Goal: Information Seeking & Learning: Check status

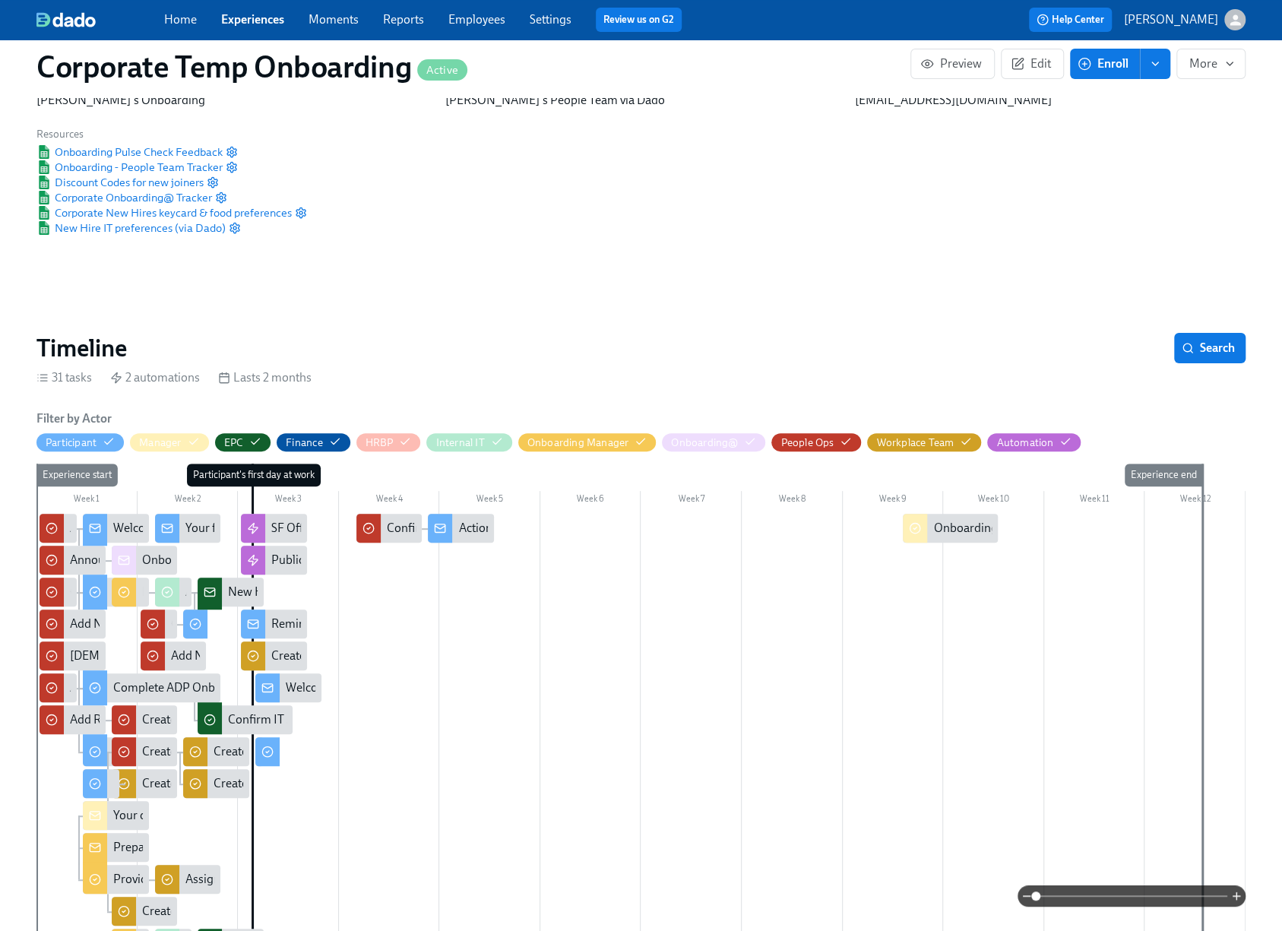
scroll to position [76, 0]
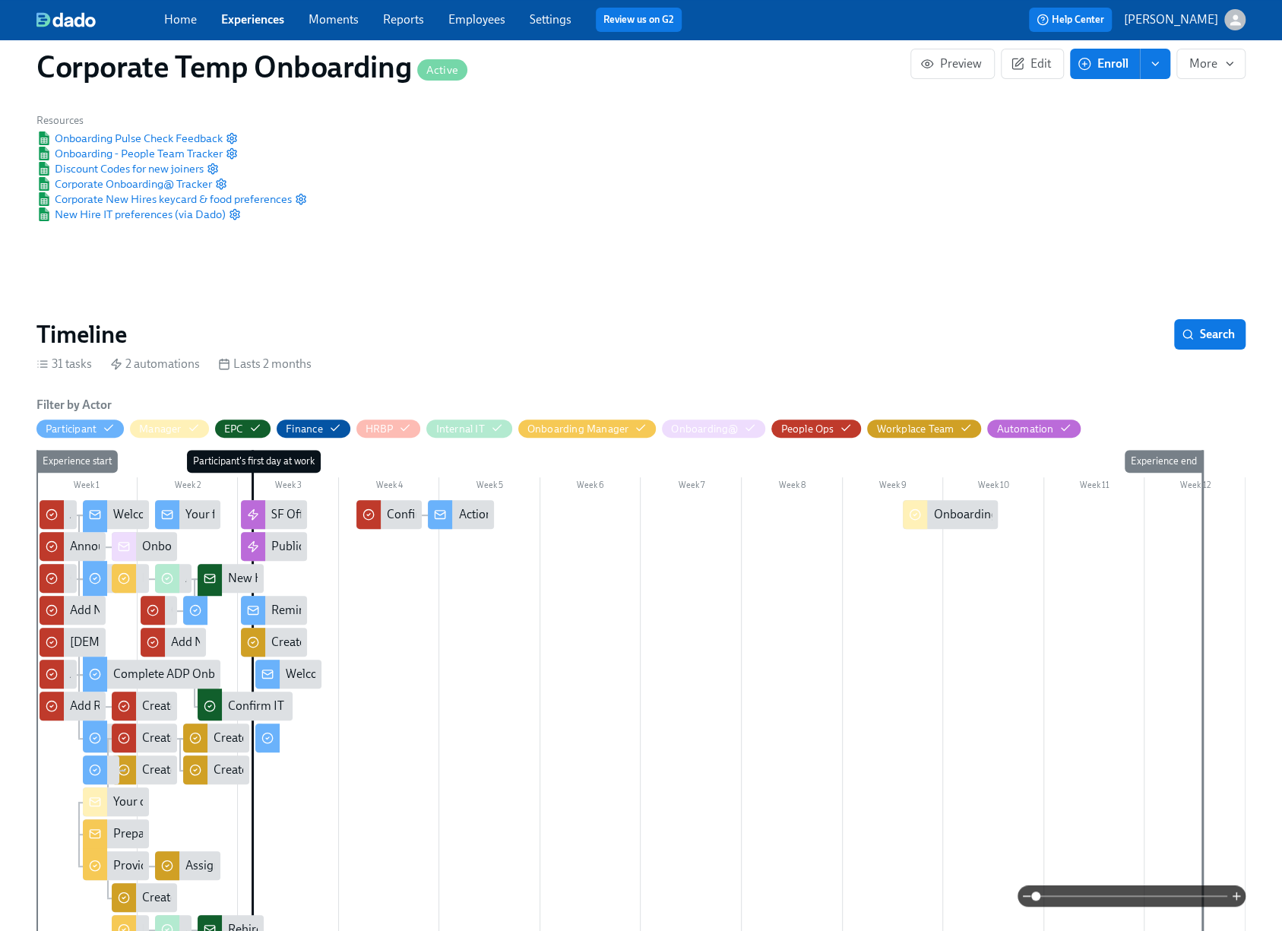
click at [262, 22] on link "Experiences" at bounding box center [252, 19] width 63 height 14
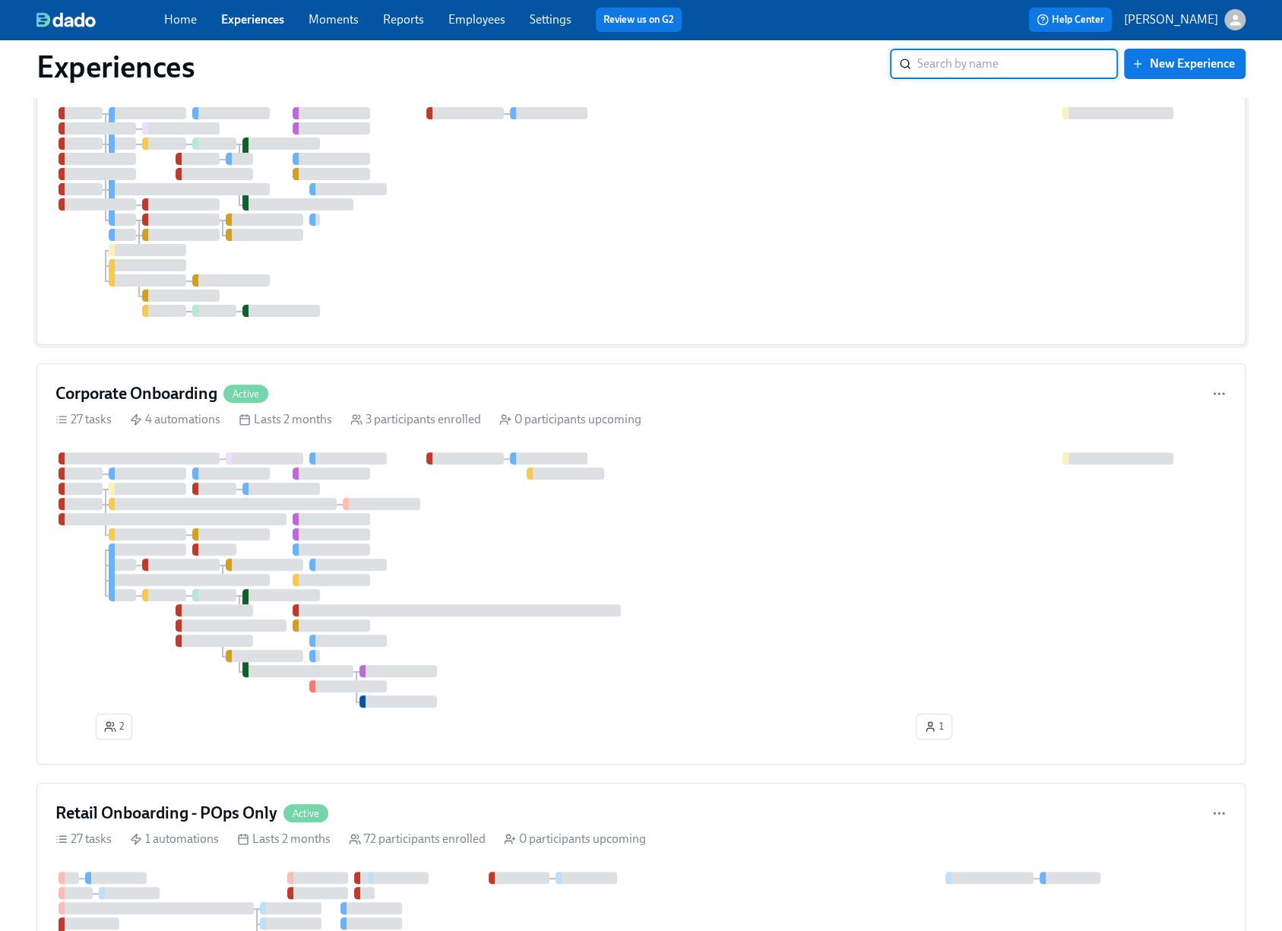
scroll to position [152, 0]
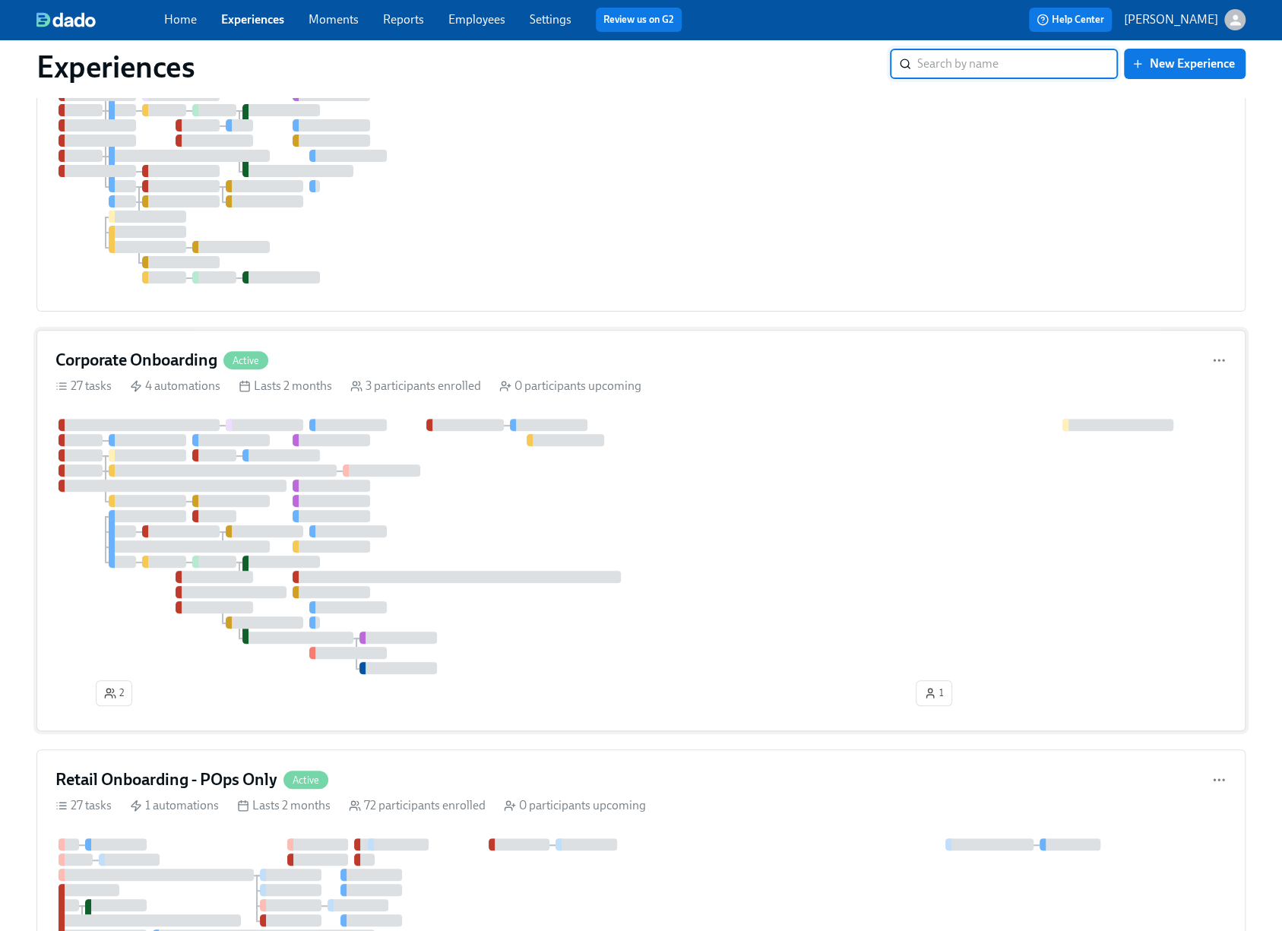
click at [130, 355] on h4 "Corporate Onboarding" at bounding box center [136, 360] width 162 height 23
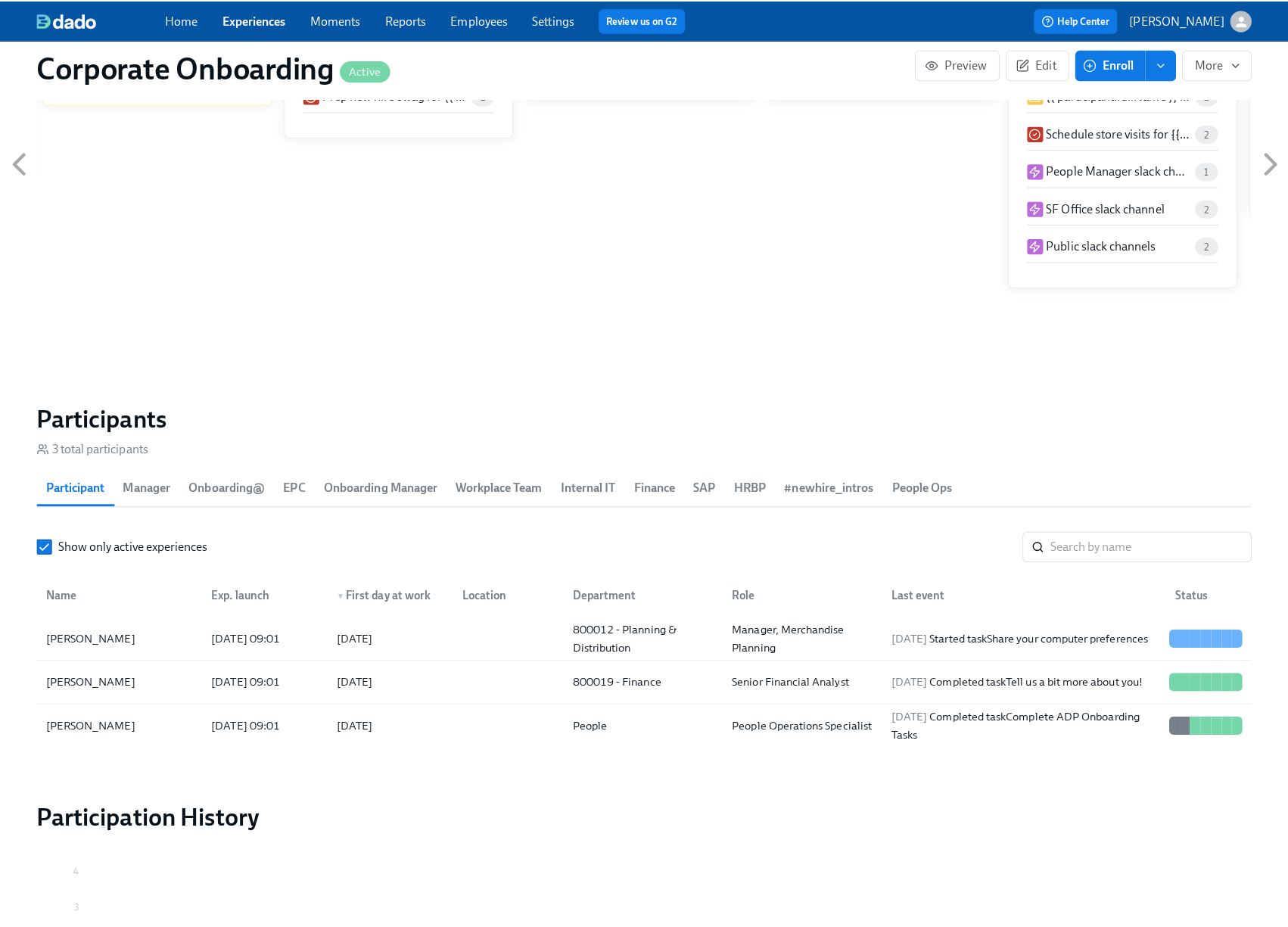
scroll to position [1362, 0]
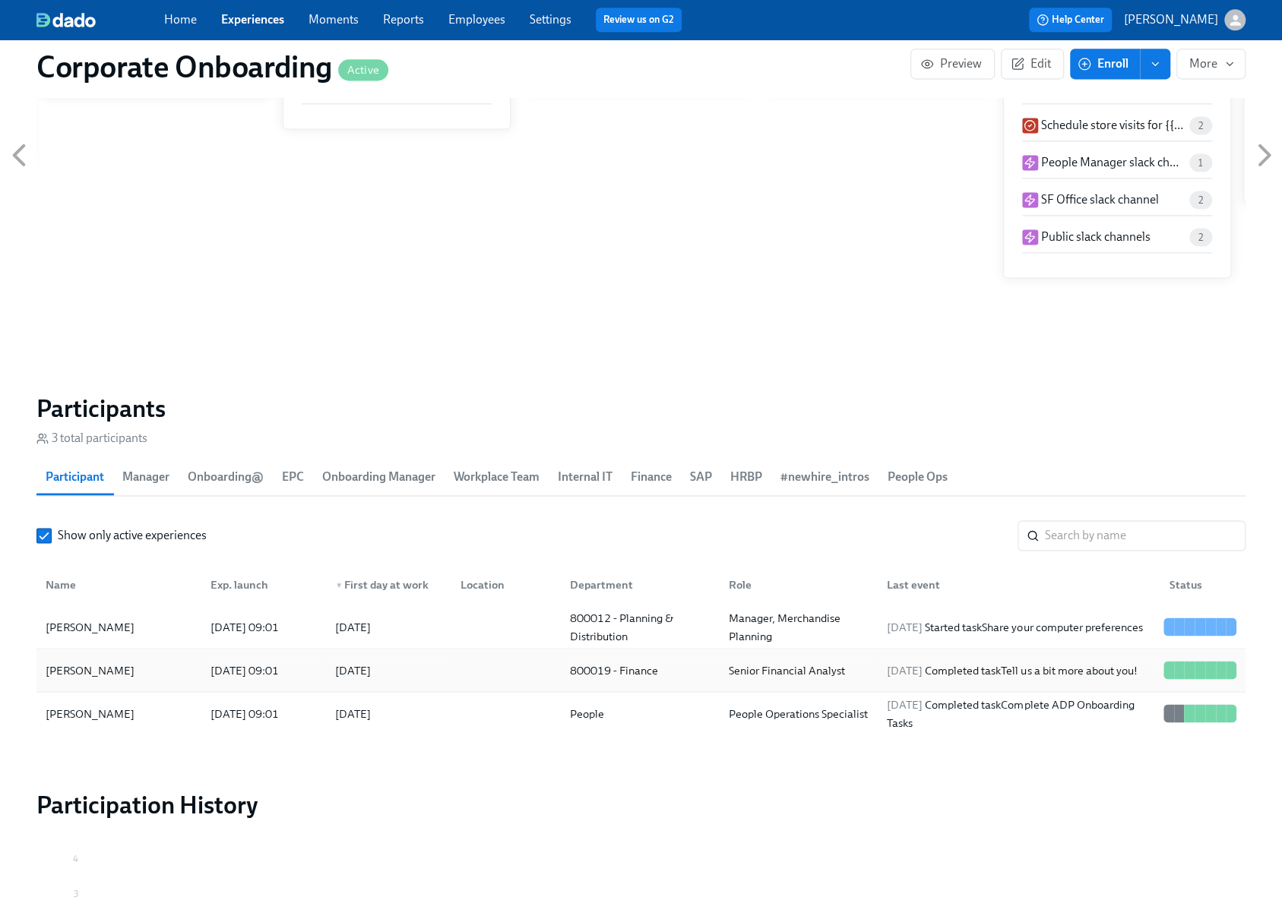
click at [118, 668] on div "[PERSON_NAME]" at bounding box center [119, 670] width 159 height 30
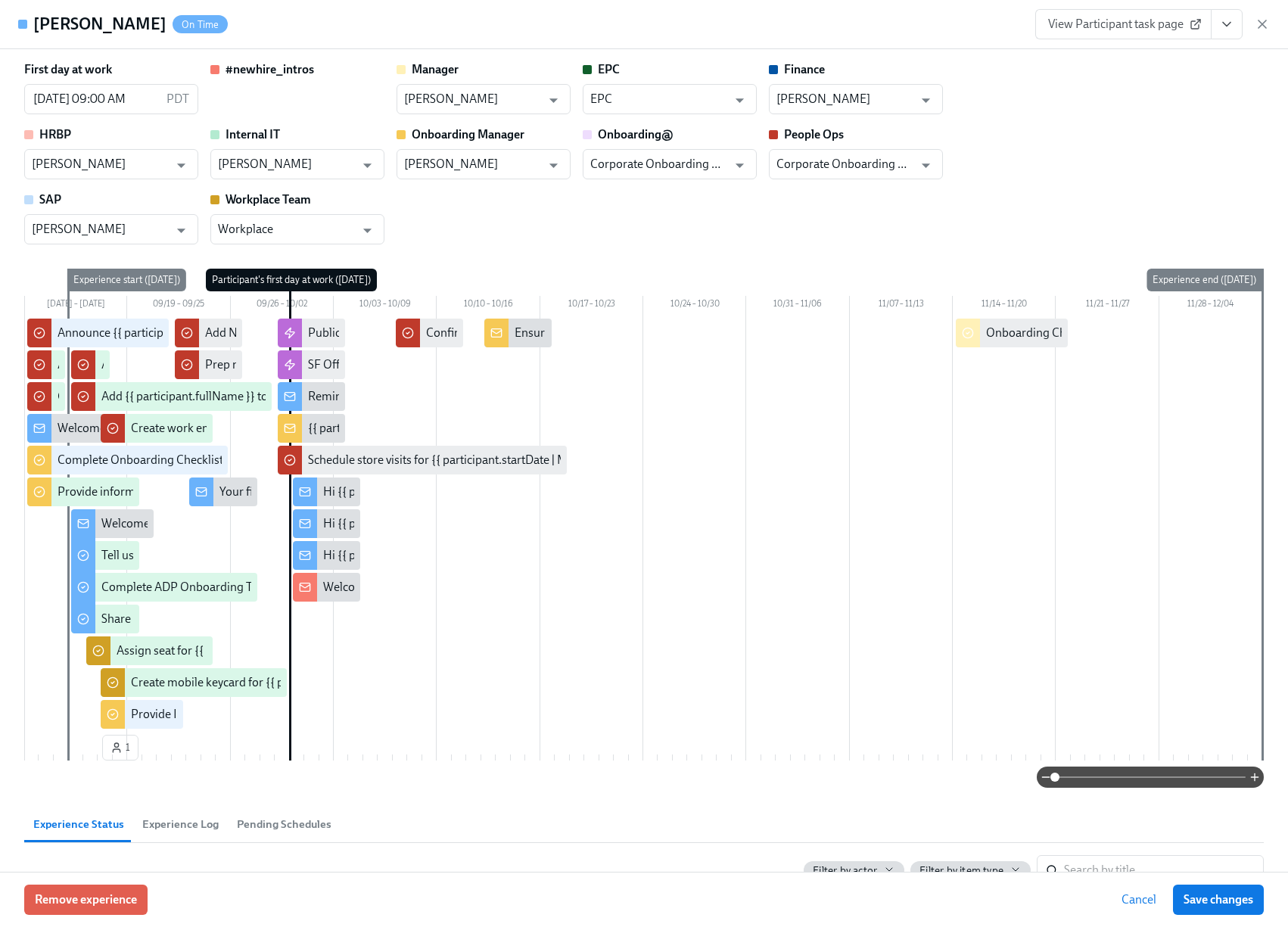
click at [1233, 23] on button "View task page" at bounding box center [1227, 24] width 32 height 30
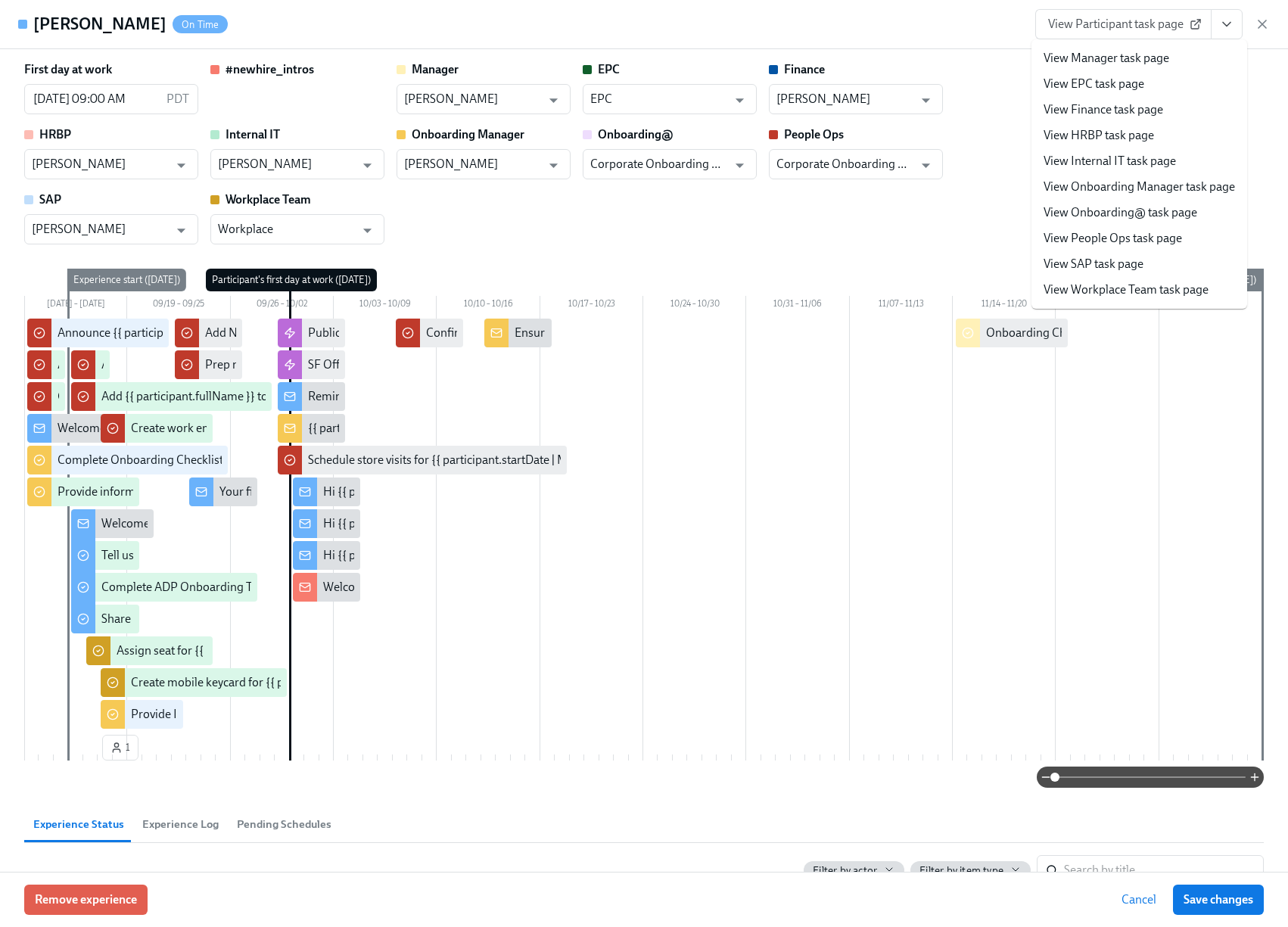
click at [1145, 55] on link "View Manager task page" at bounding box center [1107, 58] width 126 height 17
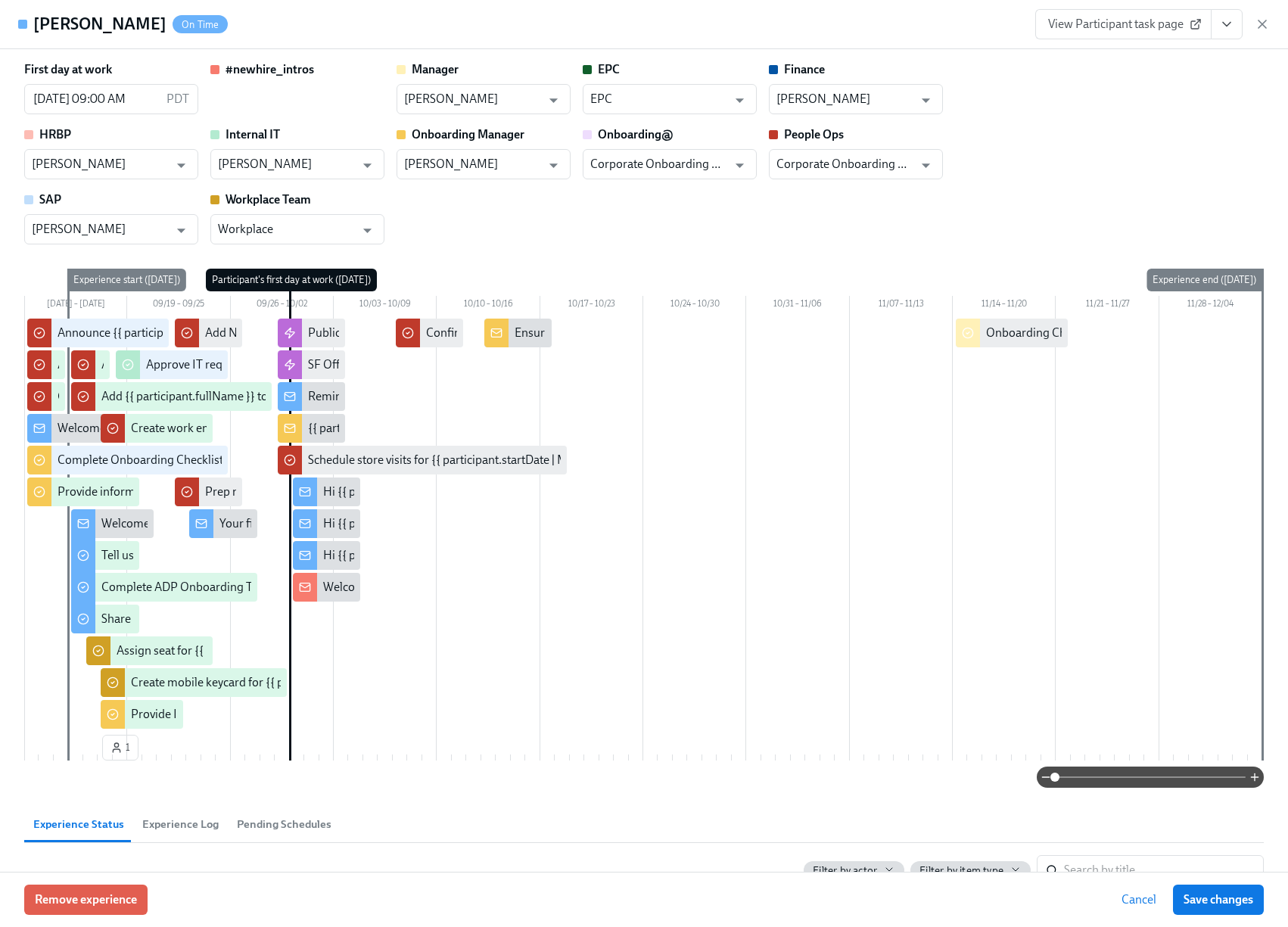
scroll to position [0, 4283]
click at [1223, 25] on icon "View task page" at bounding box center [1226, 24] width 15 height 15
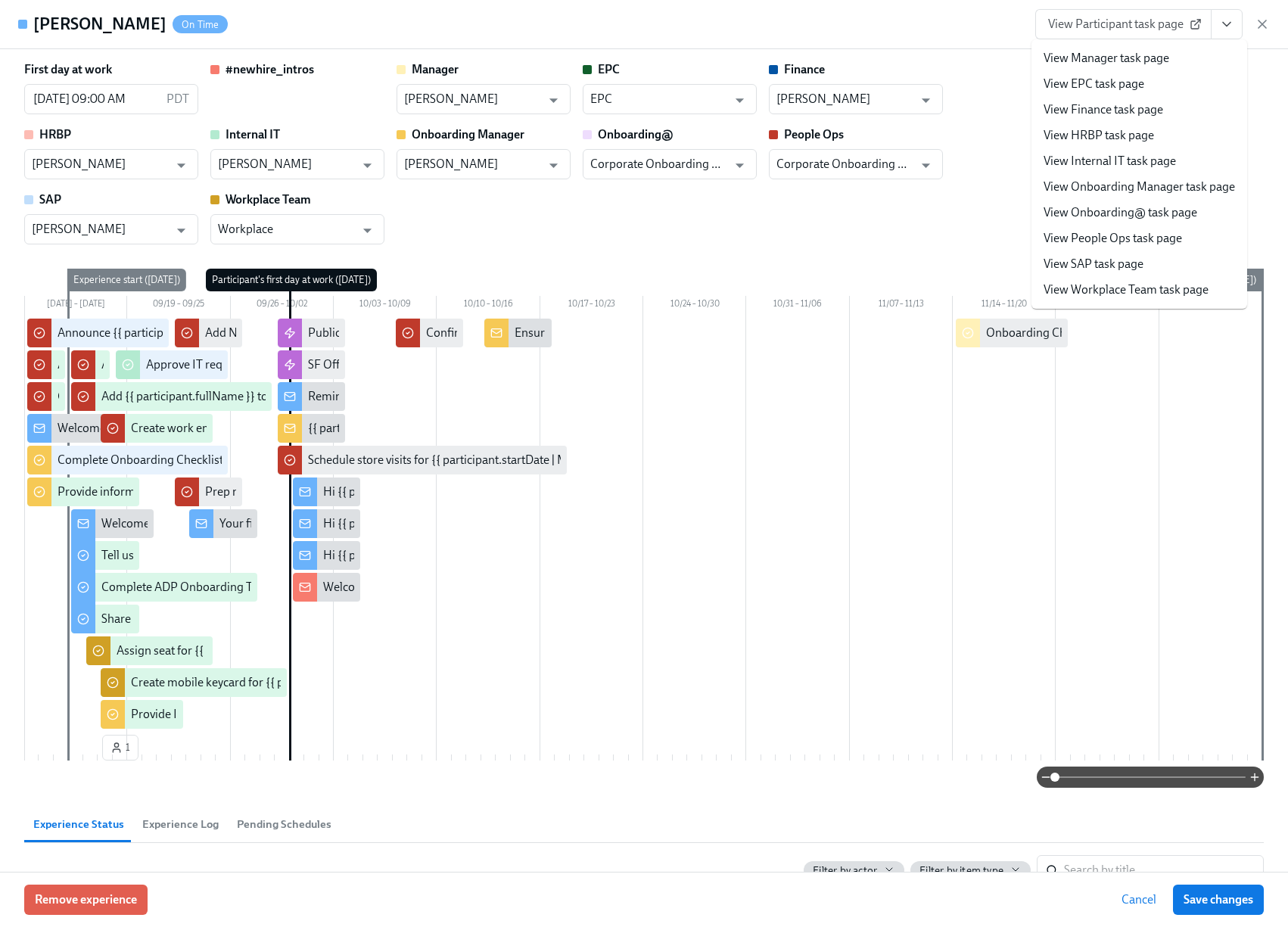
click at [1128, 55] on link "View Manager task page" at bounding box center [1107, 58] width 126 height 17
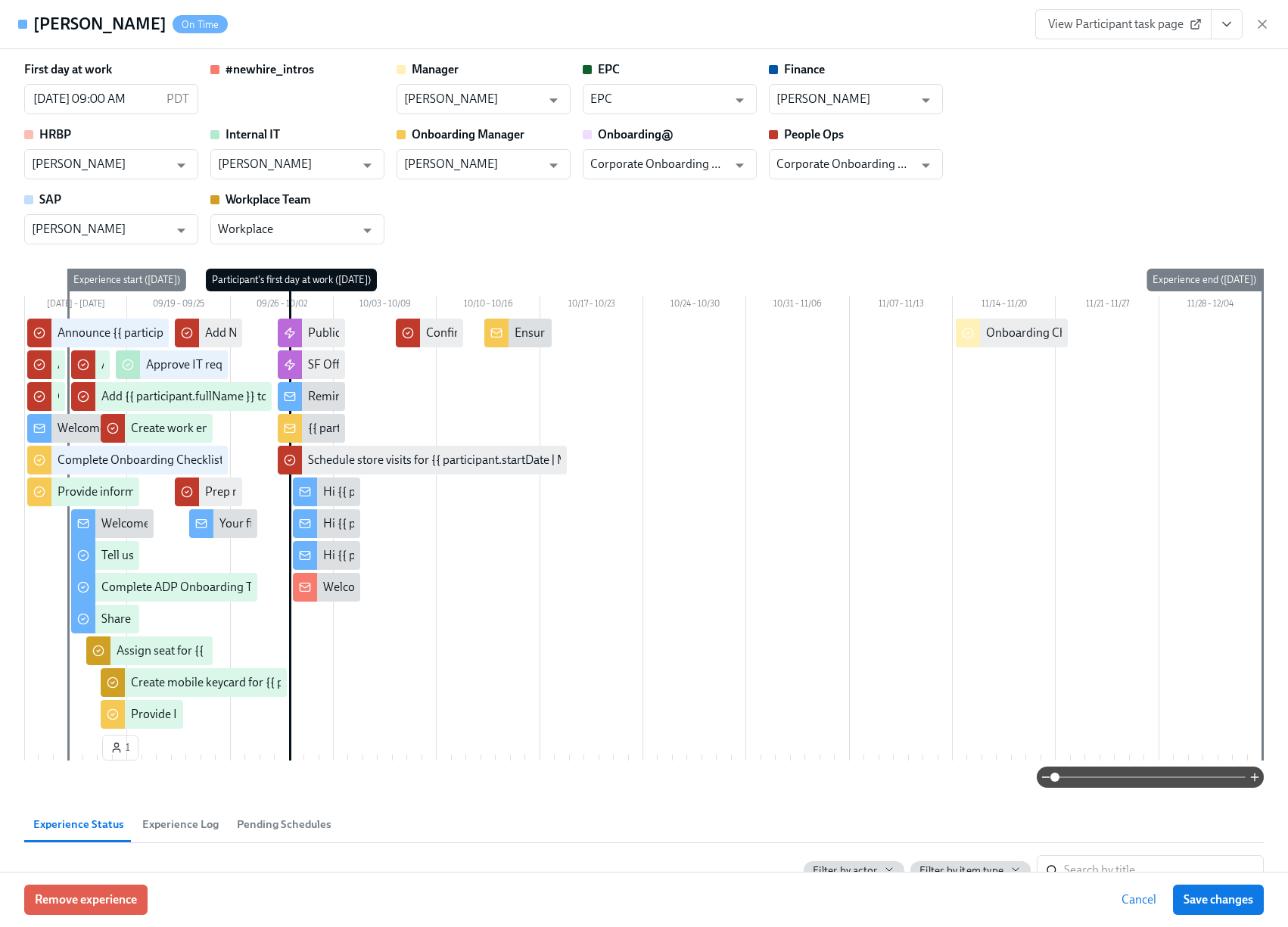
click at [1230, 25] on icon "View task page" at bounding box center [1226, 24] width 15 height 15
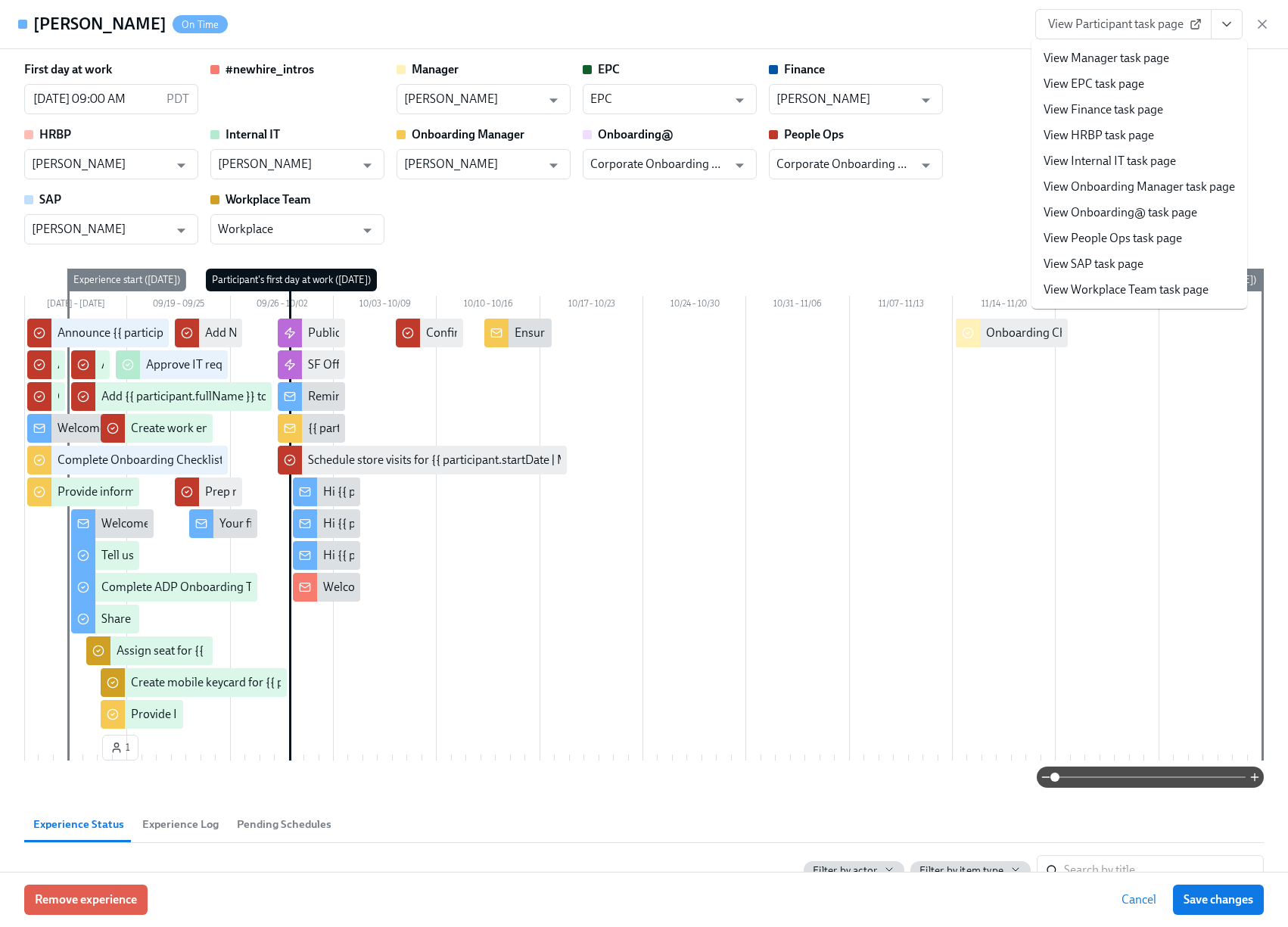
click at [1137, 184] on link "View Onboarding Manager task page" at bounding box center [1140, 186] width 191 height 17
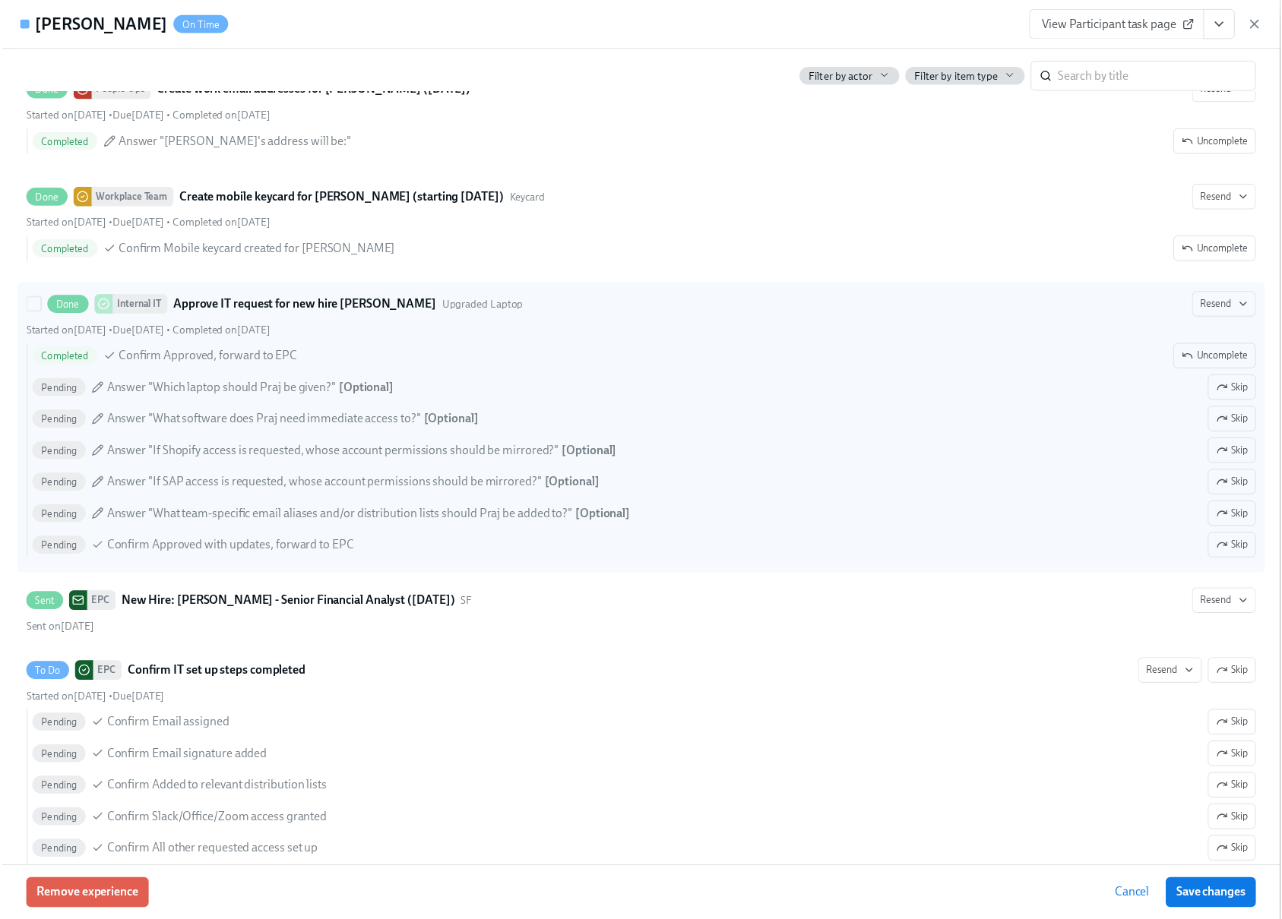
scroll to position [3115, 0]
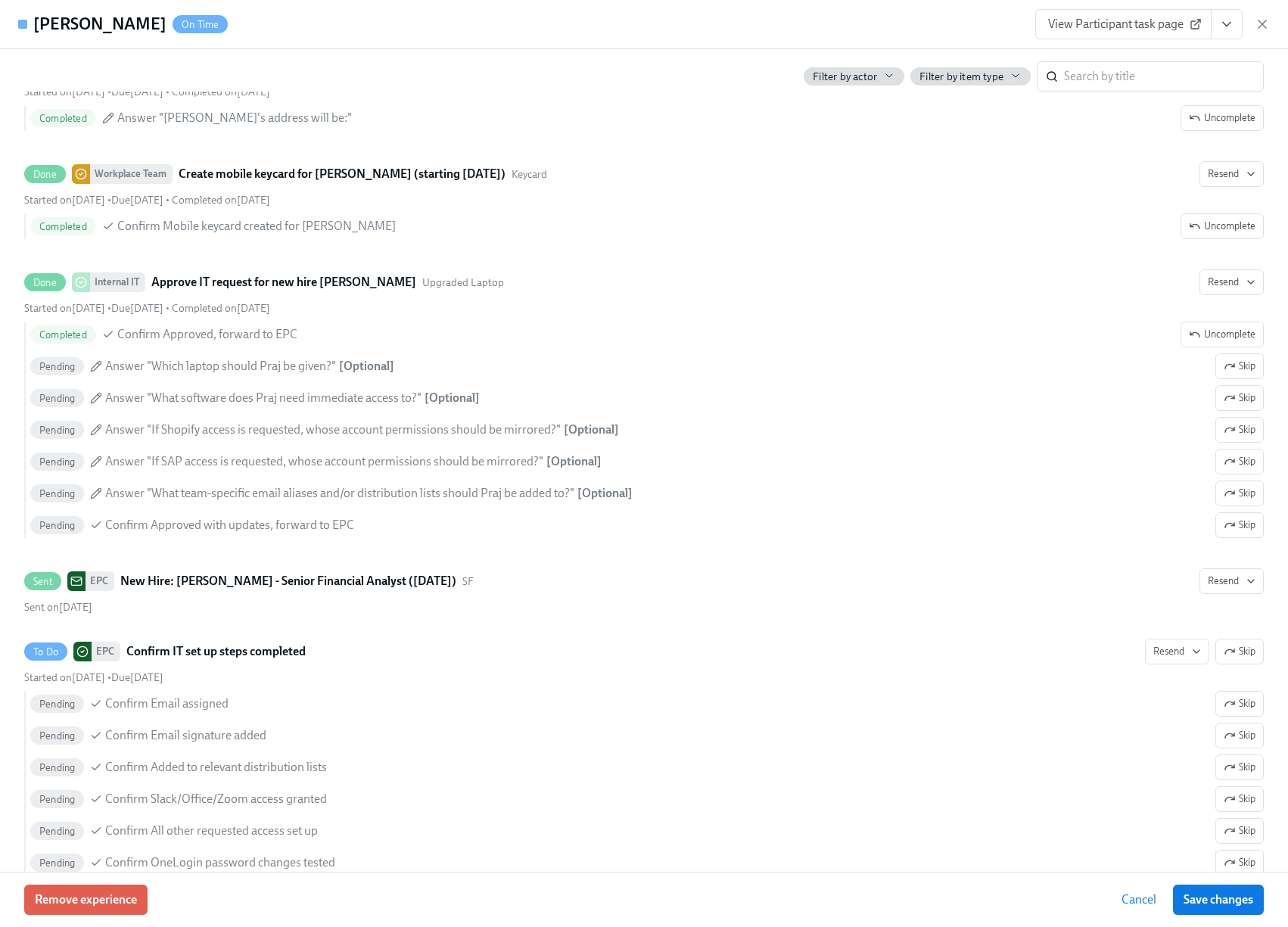
drag, startPoint x: 1265, startPoint y: 30, endPoint x: 1243, endPoint y: 1, distance: 36.4
click at [1265, 30] on icon "button" at bounding box center [1262, 24] width 15 height 15
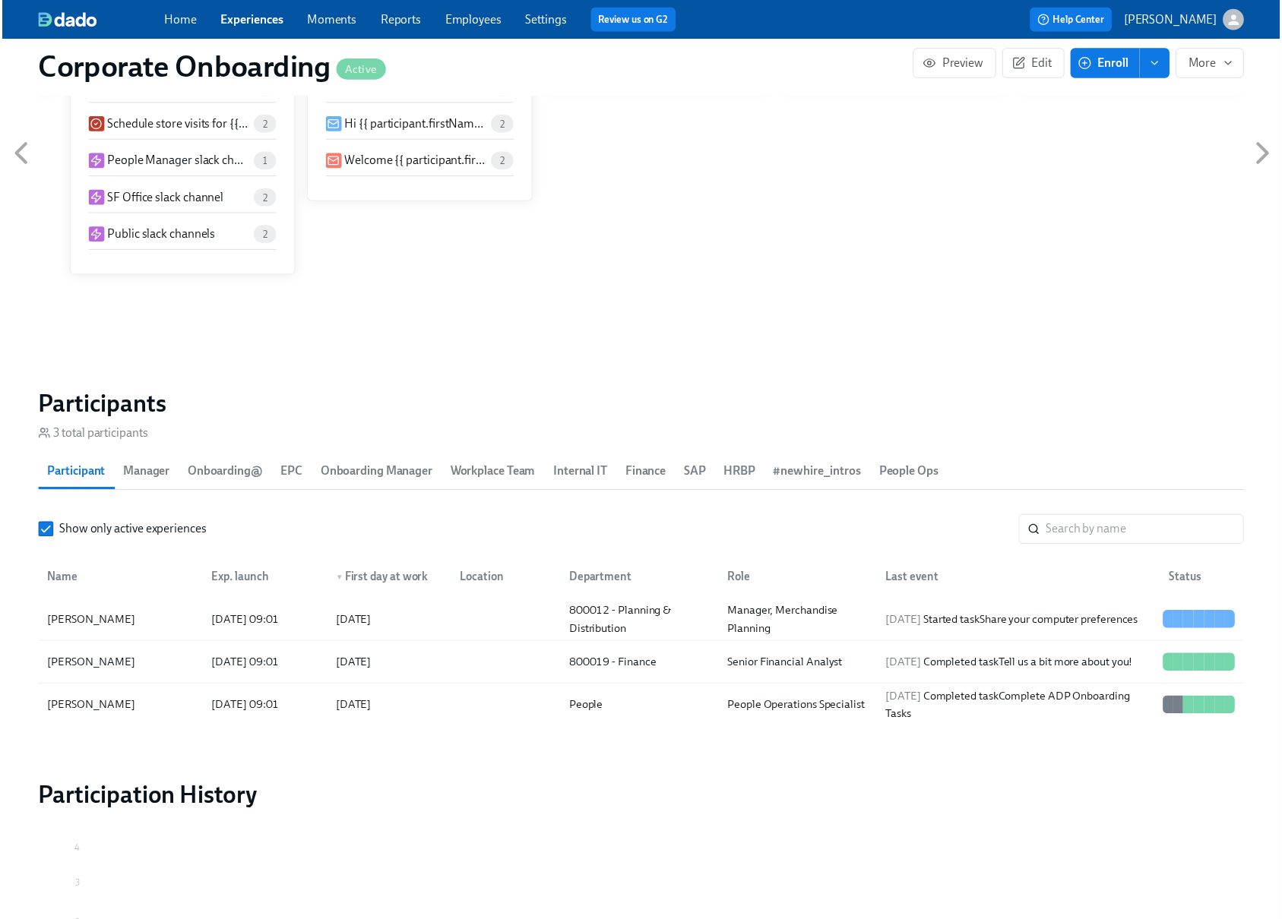
scroll to position [0, 4290]
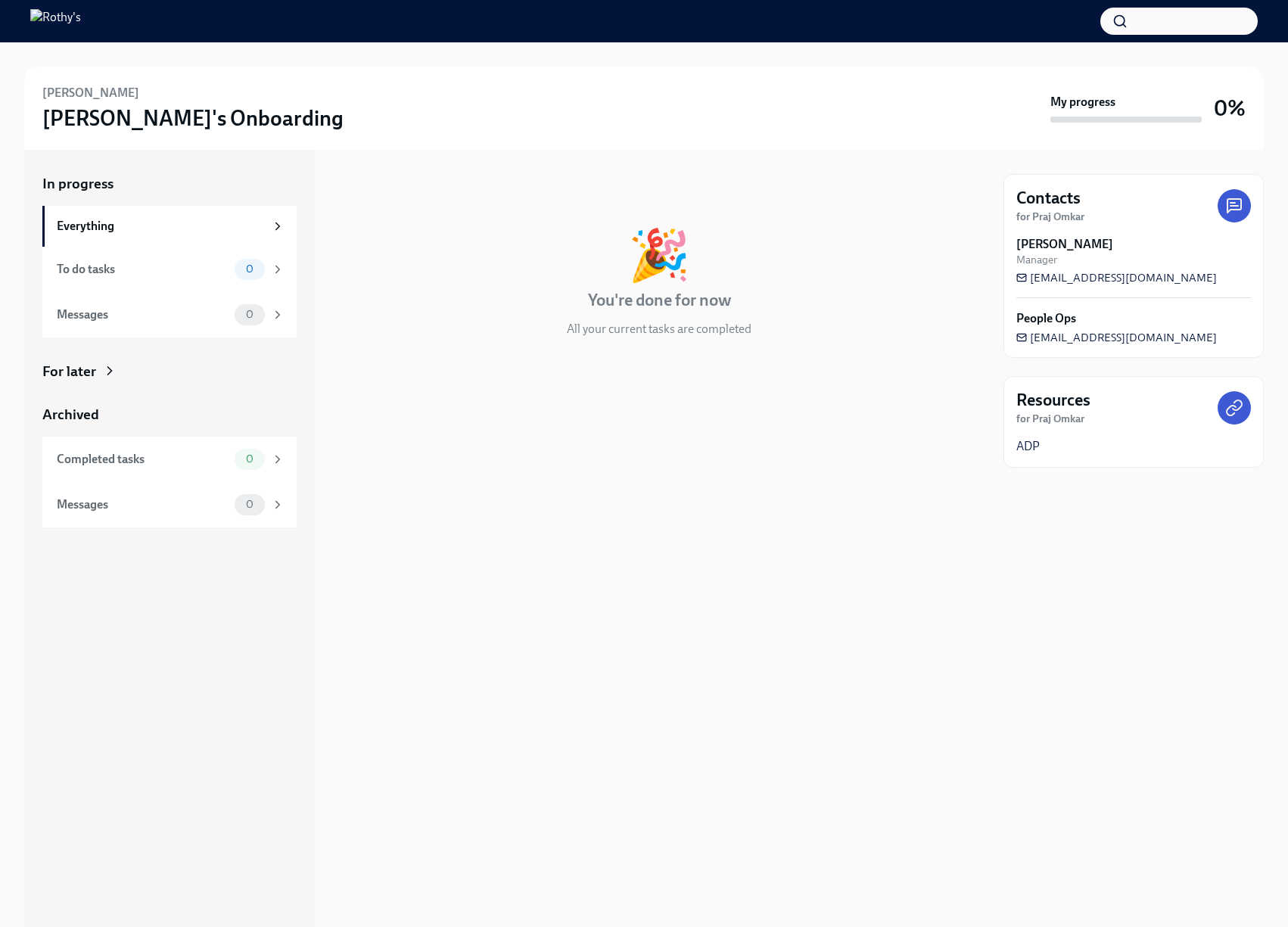
click at [1192, 688] on div "Contacts for Praj Omkar Jason Lofrese Manager jlofrese@rothys.com People Ops pe…" at bounding box center [1133, 538] width 260 height 777
click at [180, 458] on div "Completed tasks" at bounding box center [142, 459] width 171 height 17
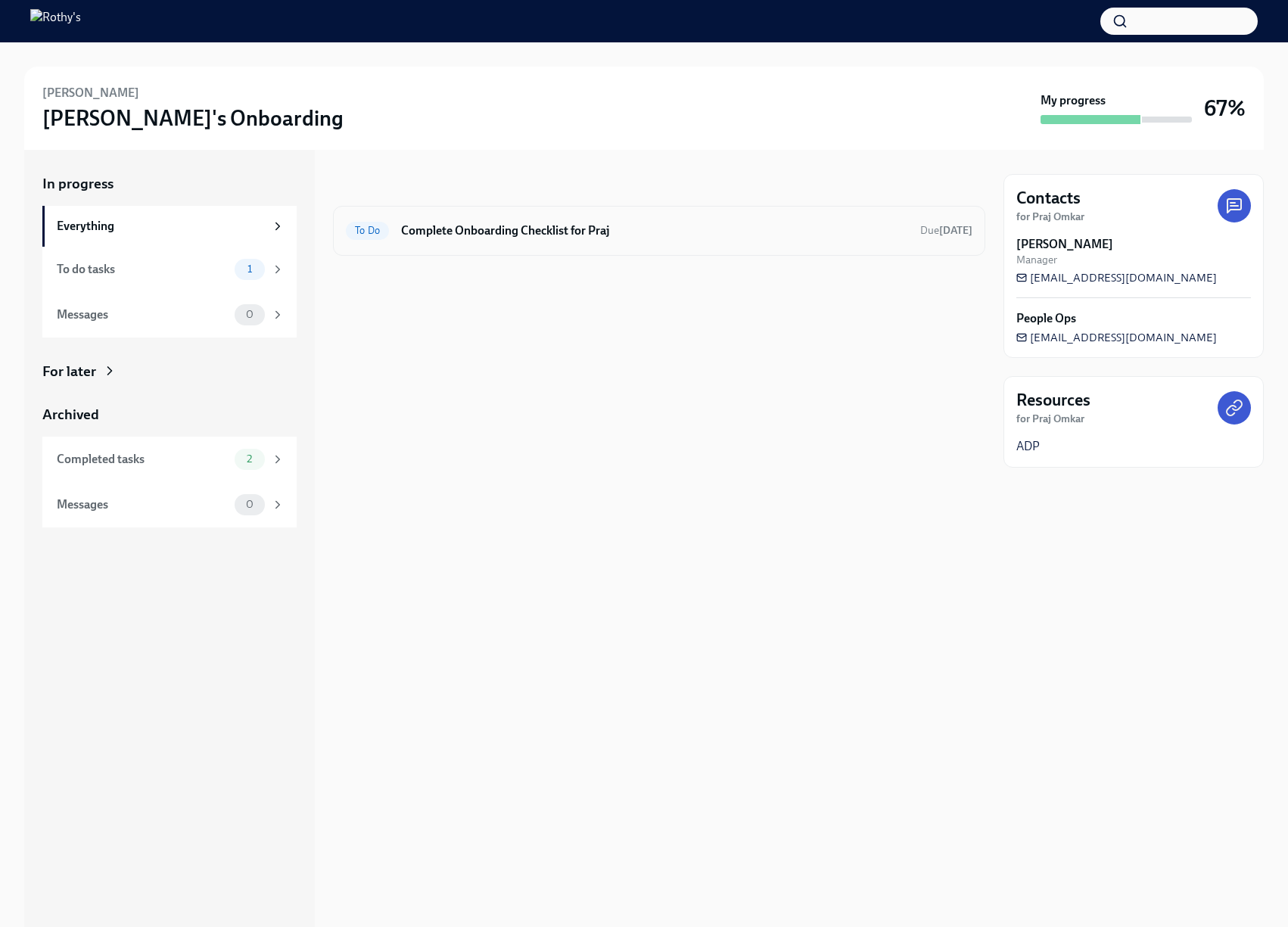
click at [469, 238] on h6 "Complete Onboarding Checklist for Praj" at bounding box center [654, 230] width 507 height 17
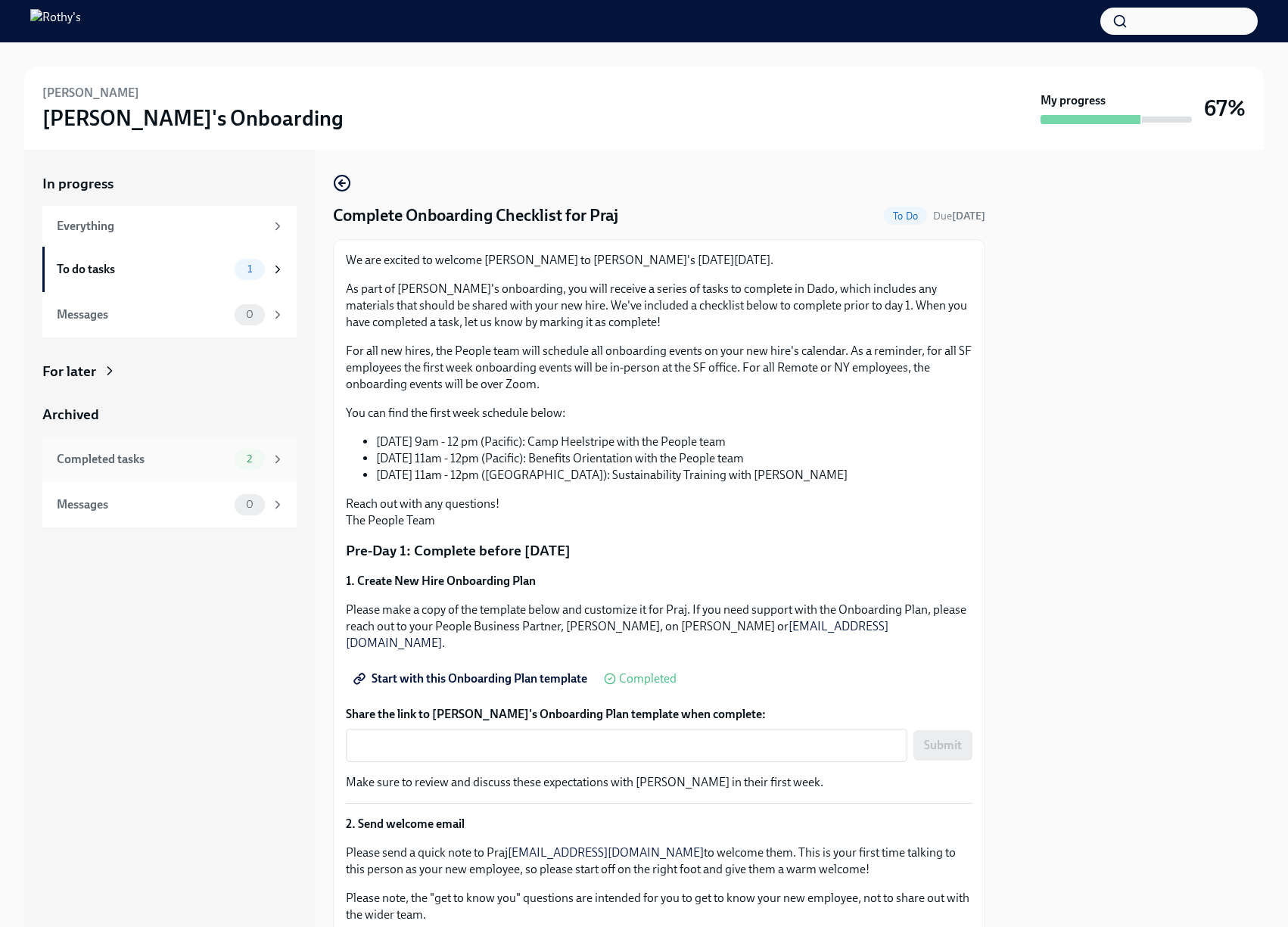
click at [149, 452] on div "Completed tasks" at bounding box center [142, 459] width 171 height 17
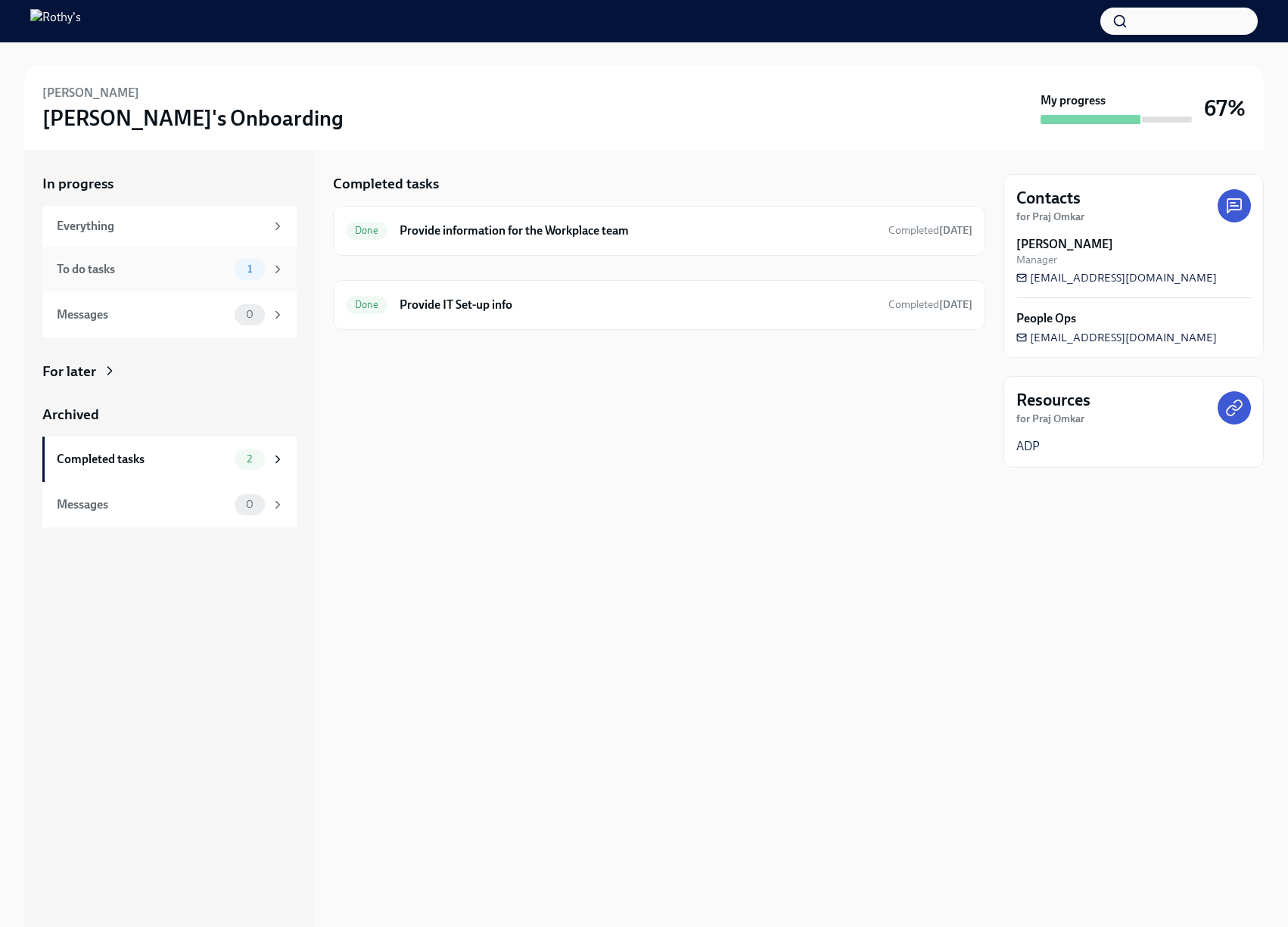
click at [129, 276] on div "To do tasks" at bounding box center [142, 269] width 171 height 17
click at [506, 235] on h6 "Complete Onboarding Checklist for Praj" at bounding box center [654, 230] width 507 height 17
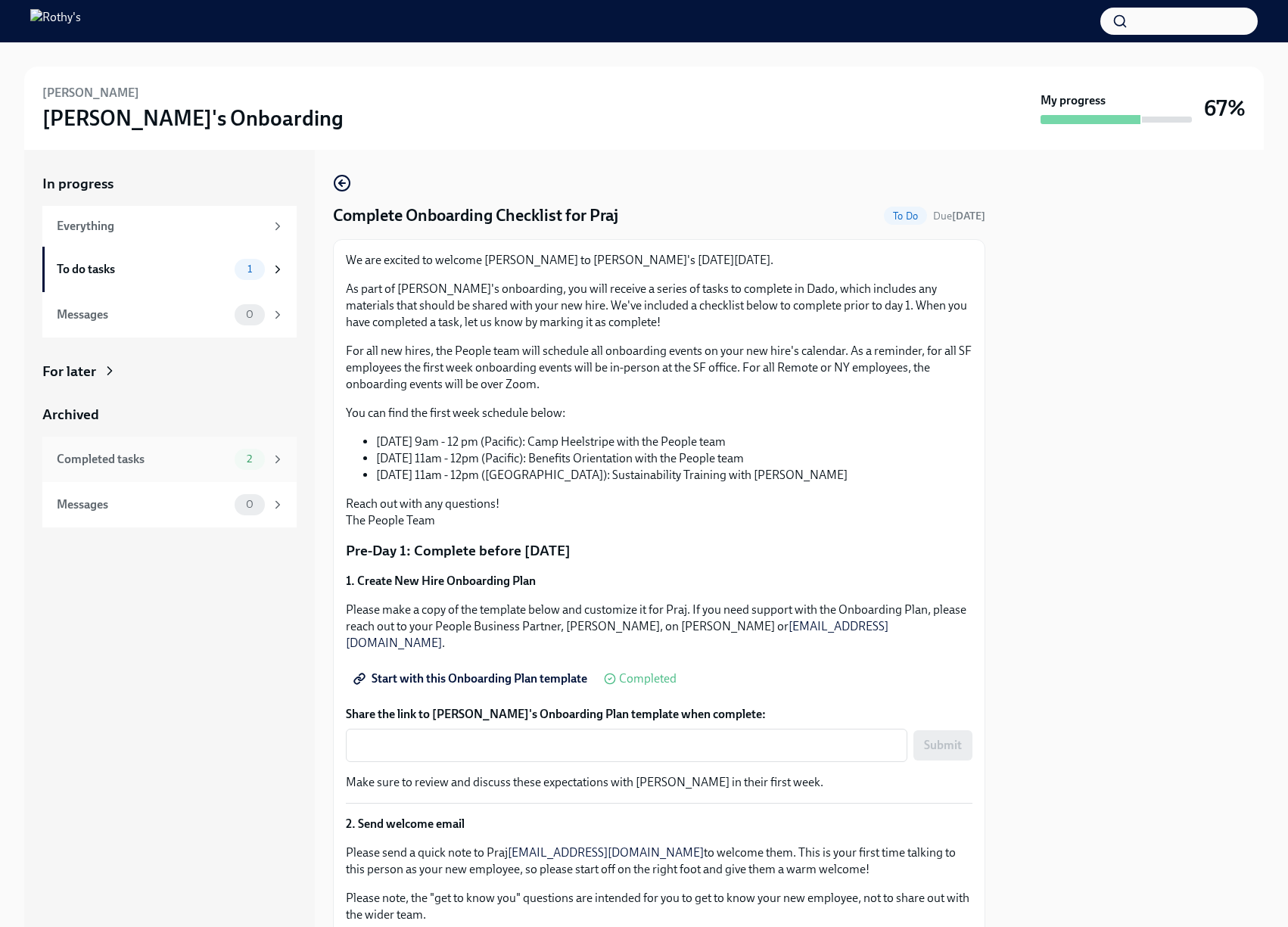
click at [222, 458] on div "Completed tasks" at bounding box center [142, 459] width 171 height 17
